Goal: Check status: Check status

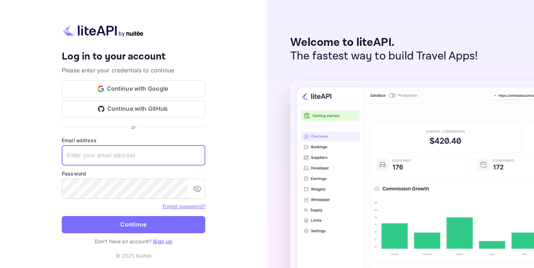
click at [96, 158] on input "text" at bounding box center [133, 156] width 143 height 20
paste input "9az5xmvzm1"
click at [101, 200] on form "Email address 9az5xmvzm1 ​ Password ​ Forget password? Continue" at bounding box center [133, 187] width 143 height 101
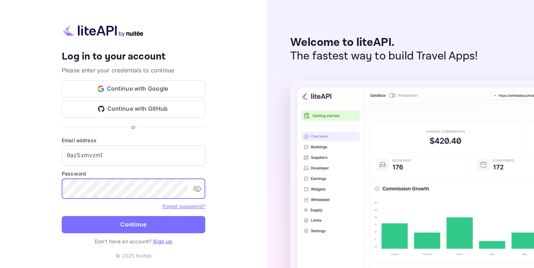
drag, startPoint x: 121, startPoint y: 159, endPoint x: -17, endPoint y: 165, distance: 138.2
click at [0, 165] on html "Your account has been created successfully, a confirmation link has been sent t…" at bounding box center [267, 134] width 534 height 268
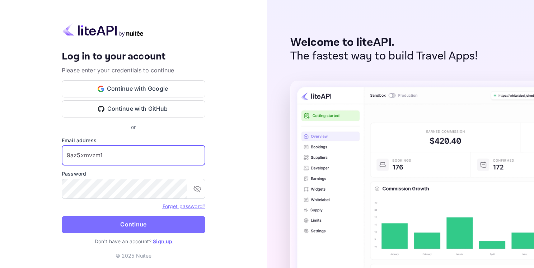
paste input "[EMAIL_ADDRESS][DOMAIN_NAME]"
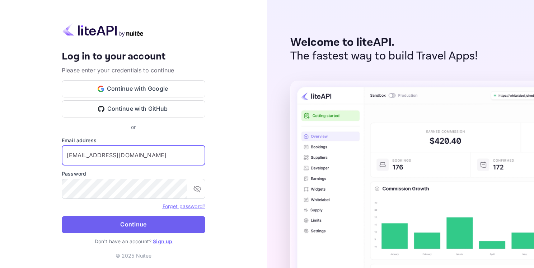
type input "[EMAIL_ADDRESS][DOMAIN_NAME]"
click at [119, 220] on button "Continue" at bounding box center [133, 224] width 143 height 17
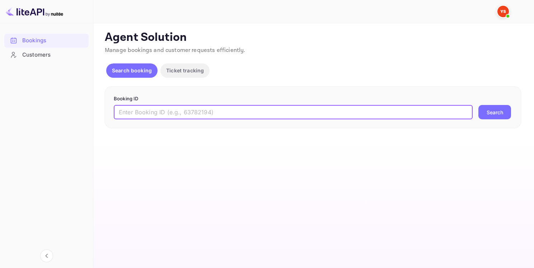
click at [199, 110] on input "text" at bounding box center [293, 112] width 359 height 14
paste input "8976748"
type input "8976748"
click at [499, 110] on button "Search" at bounding box center [494, 112] width 33 height 14
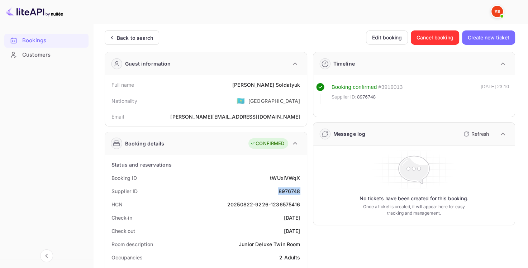
drag, startPoint x: 278, startPoint y: 192, endPoint x: 306, endPoint y: 189, distance: 27.4
copy div "8976748"
drag, startPoint x: 257, startPoint y: 82, endPoint x: 303, endPoint y: 83, distance: 45.9
click at [303, 83] on div "Full name [PERSON_NAME]" at bounding box center [206, 84] width 196 height 13
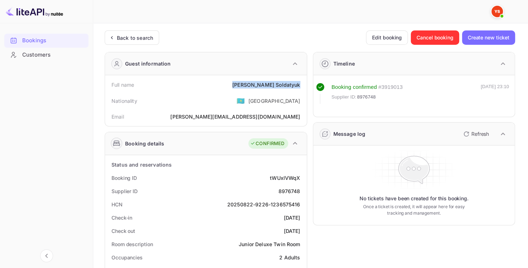
copy div "[PERSON_NAME]"
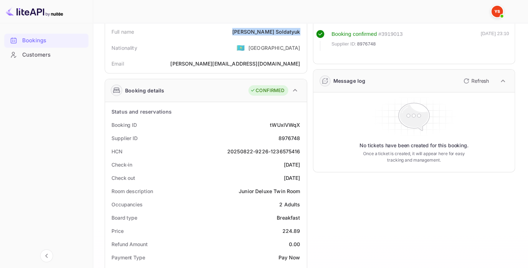
scroll to position [108, 0]
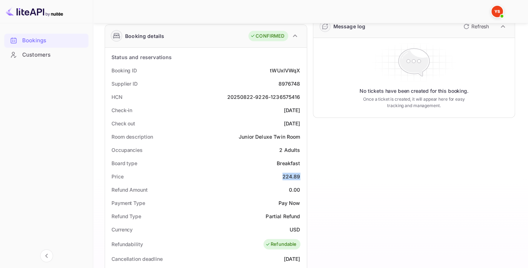
drag, startPoint x: 281, startPoint y: 176, endPoint x: 306, endPoint y: 178, distance: 25.1
click at [306, 178] on div "Status and reservations Booking ID tWUxlVWqX Supplier ID 8976748 HCN 20250822-9…" at bounding box center [206, 252] width 202 height 409
copy div "224.89"
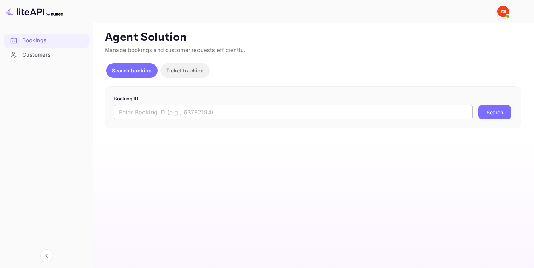
click at [253, 117] on input "text" at bounding box center [293, 112] width 359 height 14
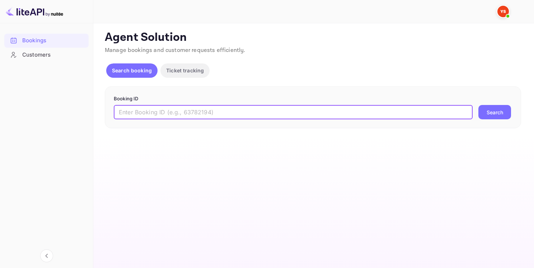
paste input "9426159"
type input "9426159"
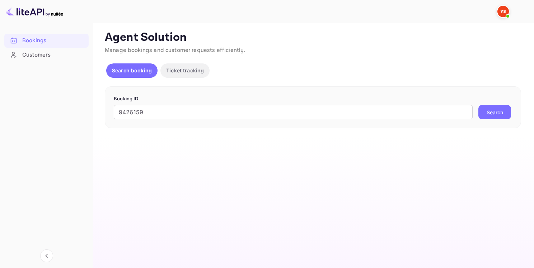
click at [498, 114] on button "Search" at bounding box center [494, 112] width 33 height 14
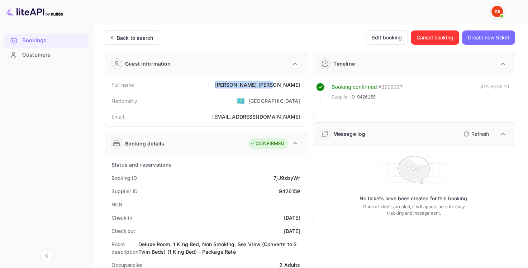
drag, startPoint x: 274, startPoint y: 84, endPoint x: 306, endPoint y: 83, distance: 31.9
click at [306, 83] on div "Full name Anton Yurov Nationality 🇰🇿 Kazakhstan Email iurovanton@yandex.ru" at bounding box center [206, 100] width 202 height 51
copy div "Anton Yurov"
click at [287, 190] on div "9426159" at bounding box center [290, 192] width 22 height 8
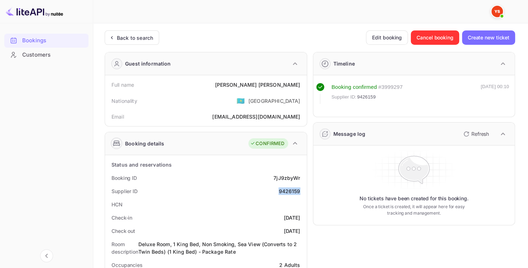
copy div "9426159"
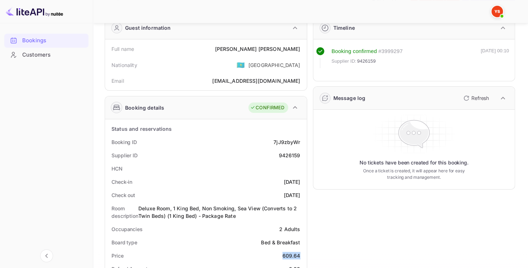
drag, startPoint x: 291, startPoint y: 256, endPoint x: 306, endPoint y: 255, distance: 15.1
copy div "609.64"
